Goal: Information Seeking & Learning: Learn about a topic

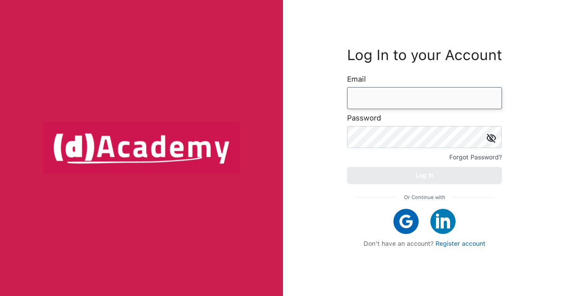
click at [376, 105] on input "email" at bounding box center [424, 98] width 155 height 22
type input "**********"
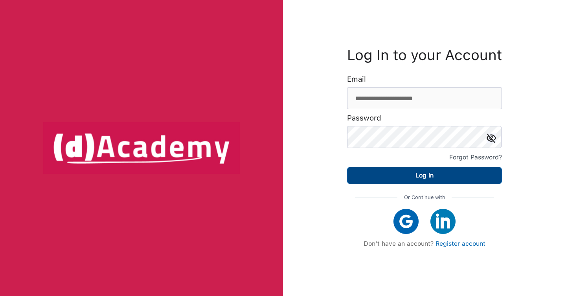
click at [387, 180] on button "Log In" at bounding box center [424, 175] width 155 height 17
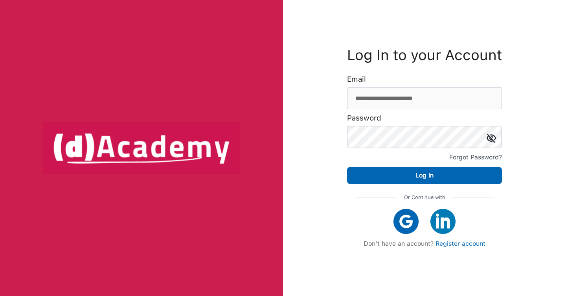
click at [494, 138] on img at bounding box center [491, 138] width 9 height 9
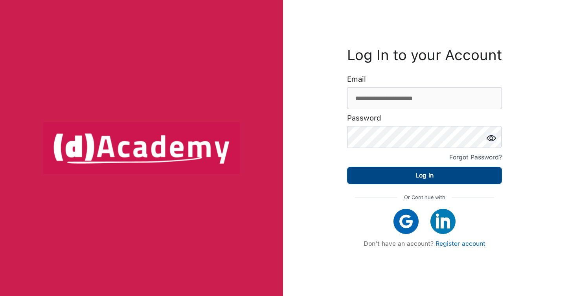
click at [412, 169] on button "Log In" at bounding box center [424, 175] width 155 height 17
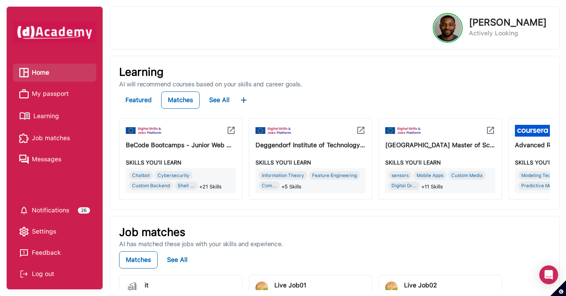
click at [52, 118] on span "Learning" at bounding box center [46, 116] width 26 height 12
